Goal: Check status: Check status

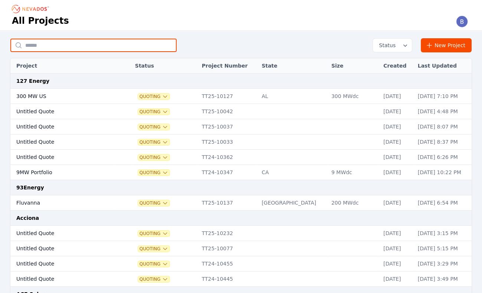
click at [101, 44] on input "text" at bounding box center [93, 45] width 166 height 13
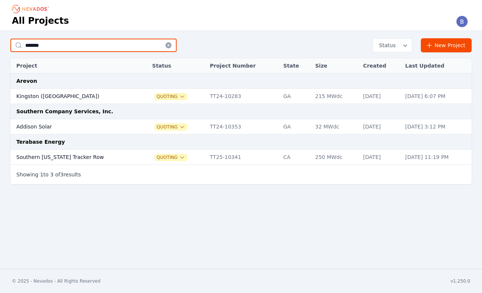
type input "*******"
click at [51, 154] on td "Southern [US_STATE] Tracker Row" at bounding box center [74, 157] width 128 height 15
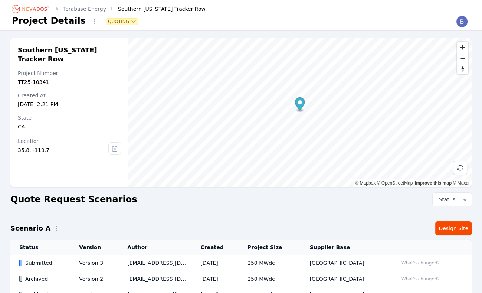
click at [28, 263] on div "Submitted" at bounding box center [42, 262] width 47 height 7
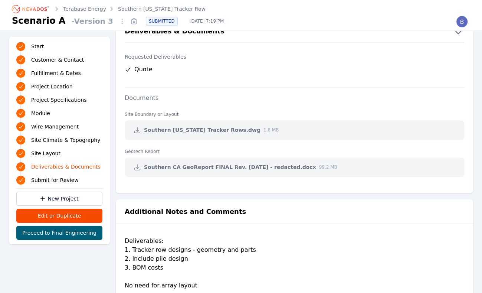
scroll to position [1567, 0]
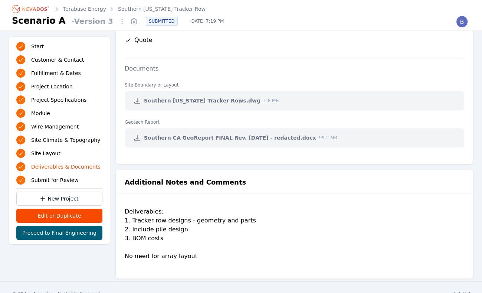
click at [135, 134] on icon at bounding box center [137, 137] width 7 height 7
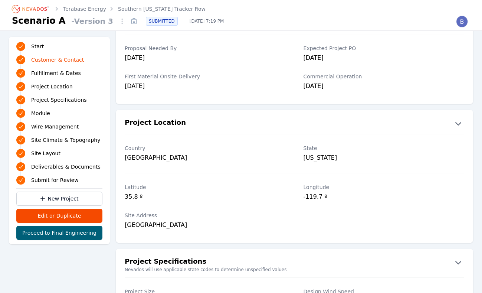
scroll to position [0, 0]
